Goal: Task Accomplishment & Management: Manage account settings

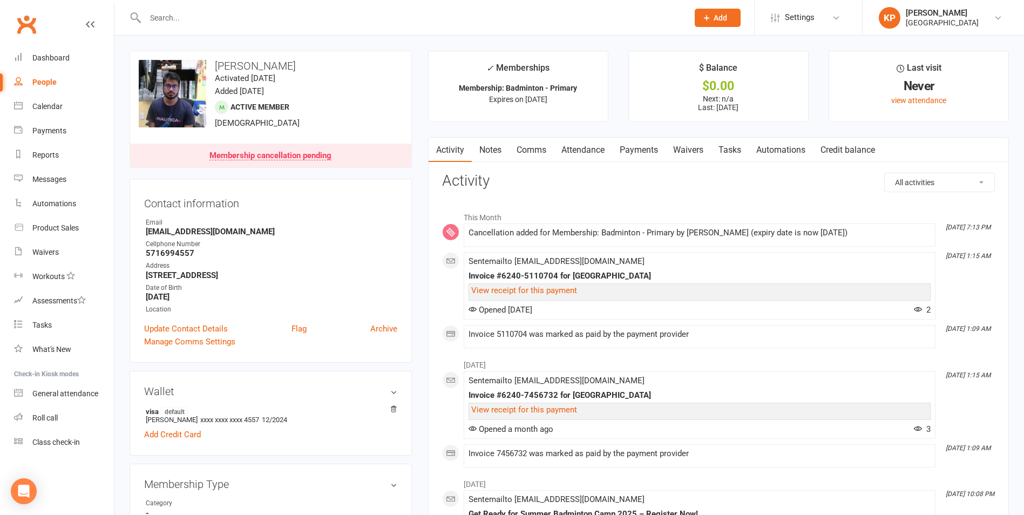
click at [233, 26] on div at bounding box center [405, 17] width 551 height 35
click at [236, 20] on input "text" at bounding box center [411, 17] width 539 height 15
paste input "[PERSON_NAME]"
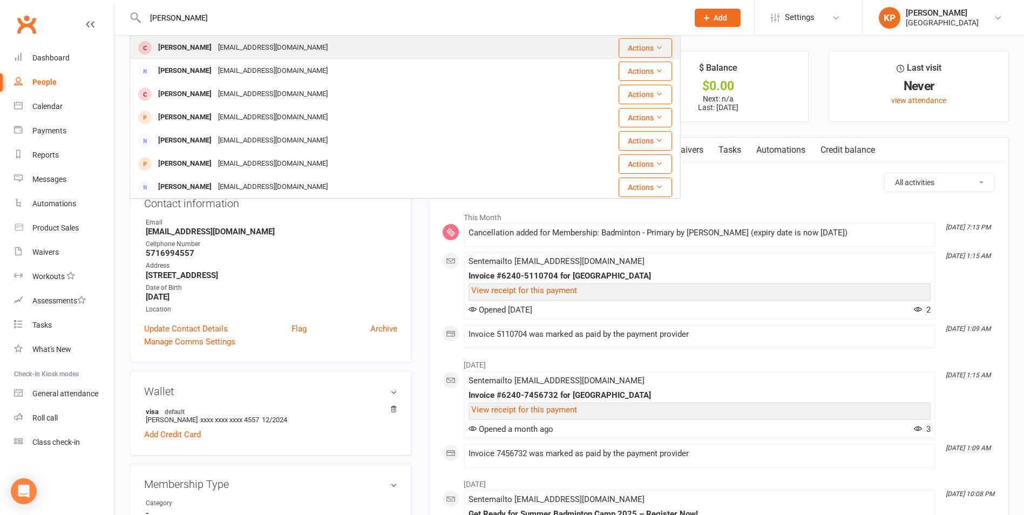
type input "[PERSON_NAME]"
click at [233, 54] on div "[EMAIL_ADDRESS][DOMAIN_NAME]" at bounding box center [273, 48] width 116 height 16
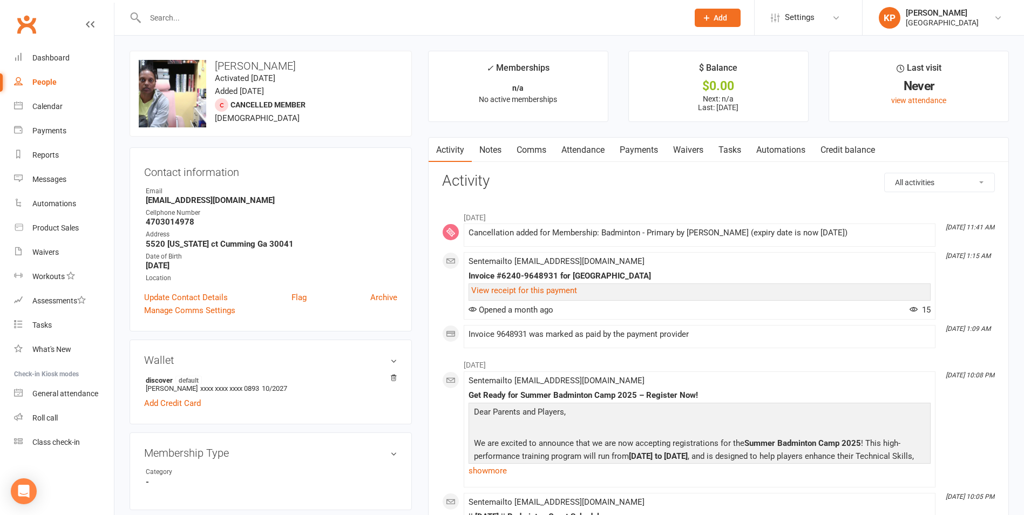
click at [655, 145] on link "Payments" at bounding box center [638, 150] width 53 height 25
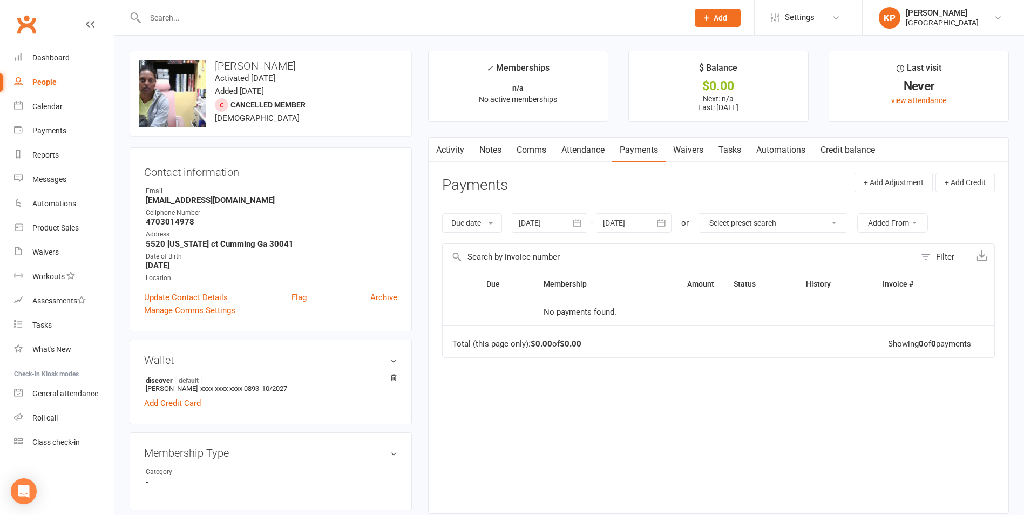
click at [580, 220] on icon "button" at bounding box center [577, 223] width 8 height 7
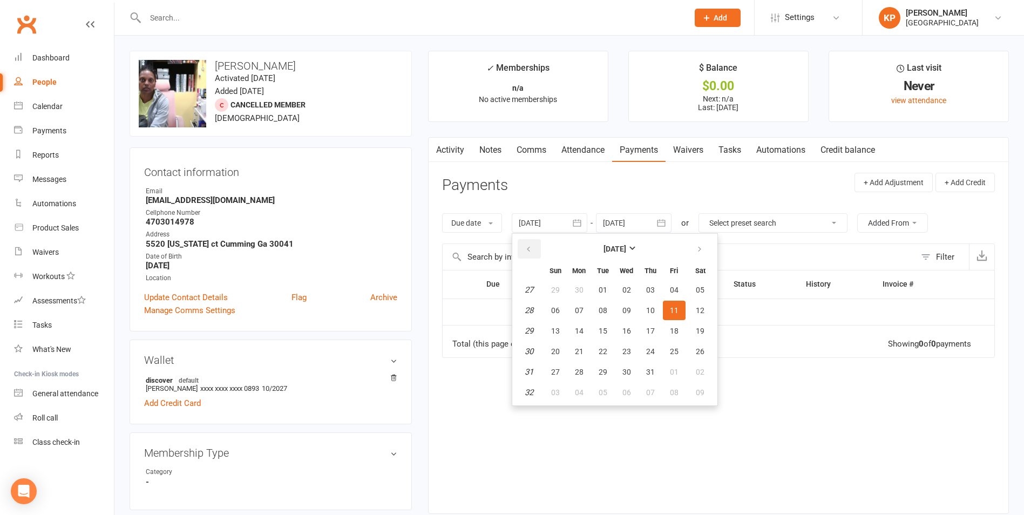
click at [525, 246] on button "button" at bounding box center [529, 248] width 23 height 19
click at [524, 245] on button "button" at bounding box center [529, 248] width 23 height 19
click at [631, 292] on span "02" at bounding box center [626, 290] width 9 height 9
type input "[DATE]"
